Goal: Task Accomplishment & Management: Use online tool/utility

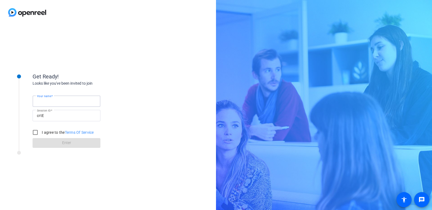
click at [59, 104] on input "Your name" at bounding box center [66, 101] width 59 height 7
type input "[PERSON_NAME]"
click at [34, 136] on input "I agree to the Terms Of Service" at bounding box center [35, 132] width 11 height 11
checkbox input "true"
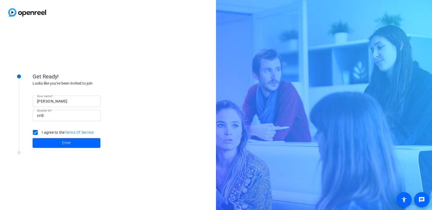
click at [46, 147] on span at bounding box center [67, 143] width 68 height 13
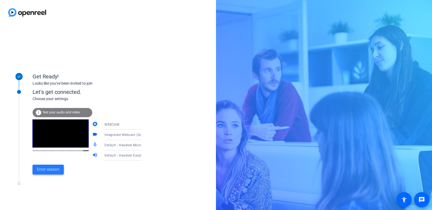
click at [36, 169] on span at bounding box center [48, 169] width 31 height 13
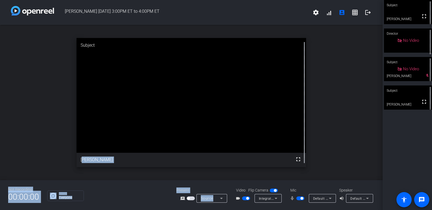
drag, startPoint x: 349, startPoint y: 112, endPoint x: 223, endPoint y: 243, distance: 180.9
click at [223, 210] on html "Accessibility Screen-Reader Guide, Feedback, and Issue Reporting | New window […" at bounding box center [216, 105] width 432 height 210
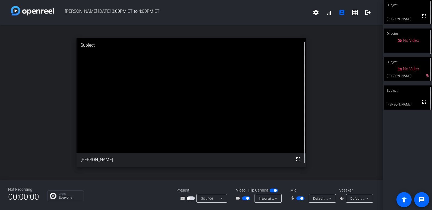
click at [316, 161] on div "open_in_new Subject fullscreen [PERSON_NAME]" at bounding box center [191, 102] width 383 height 155
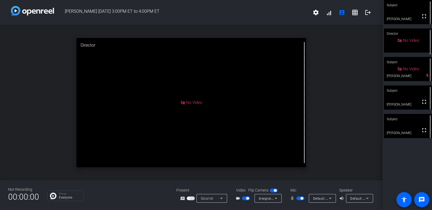
click at [300, 198] on span "button" at bounding box center [301, 199] width 8 height 4
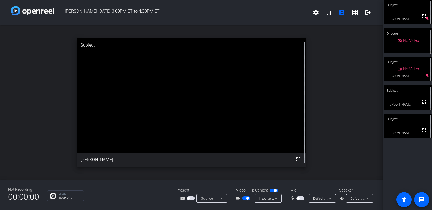
click at [300, 198] on span "button" at bounding box center [298, 198] width 3 height 3
click at [365, 13] on mat-icon "logout" at bounding box center [368, 12] width 7 height 7
